Goal: Find contact information

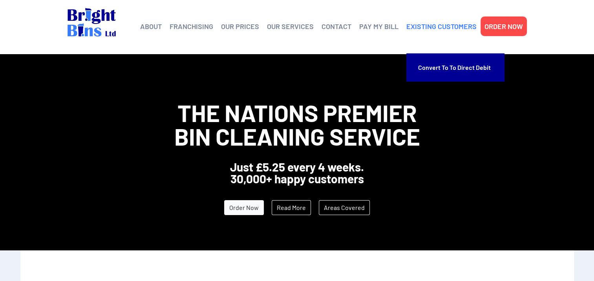
click at [426, 27] on link "EXISTING CUSTOMERS" at bounding box center [441, 26] width 70 height 12
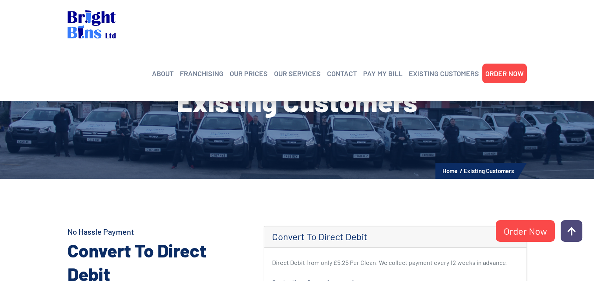
scroll to position [14, 0]
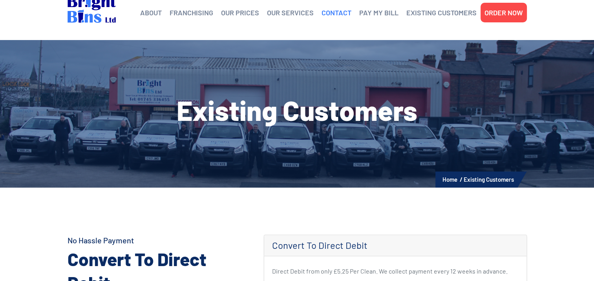
click at [333, 11] on link "CONTACT" at bounding box center [337, 13] width 30 height 12
